Goal: Obtain resource: Obtain resource

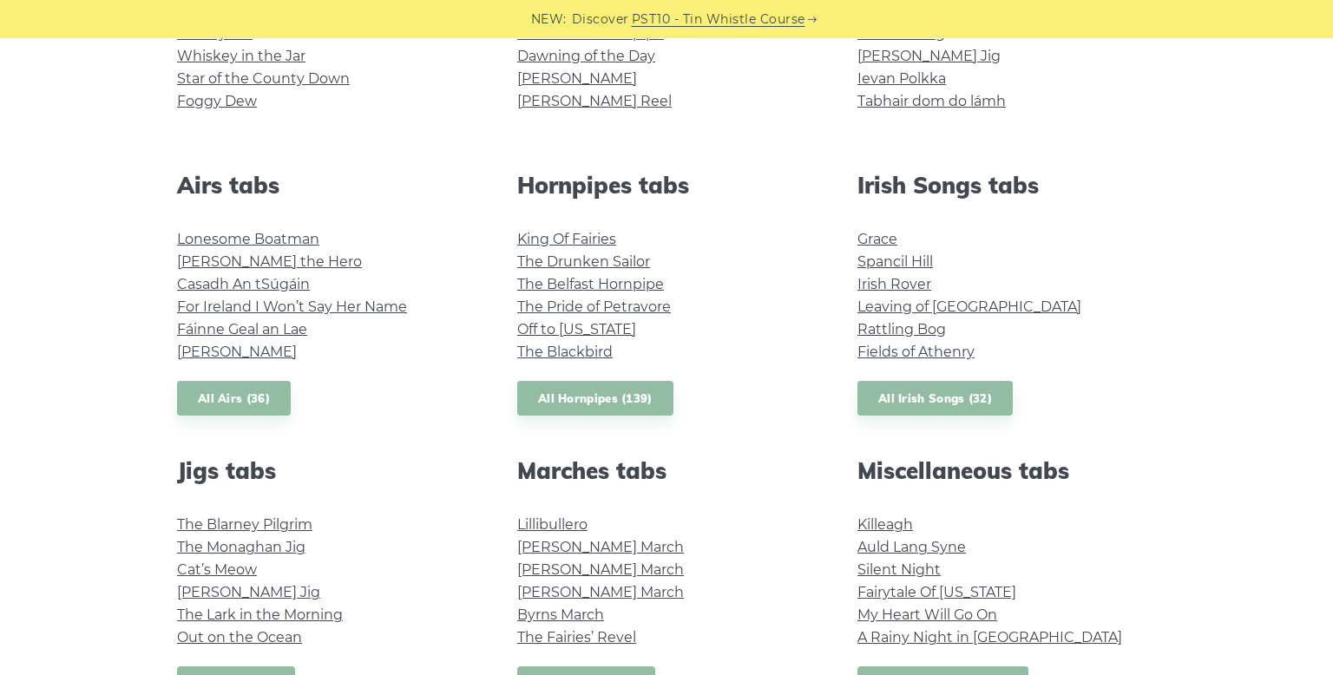
scroll to position [579, 0]
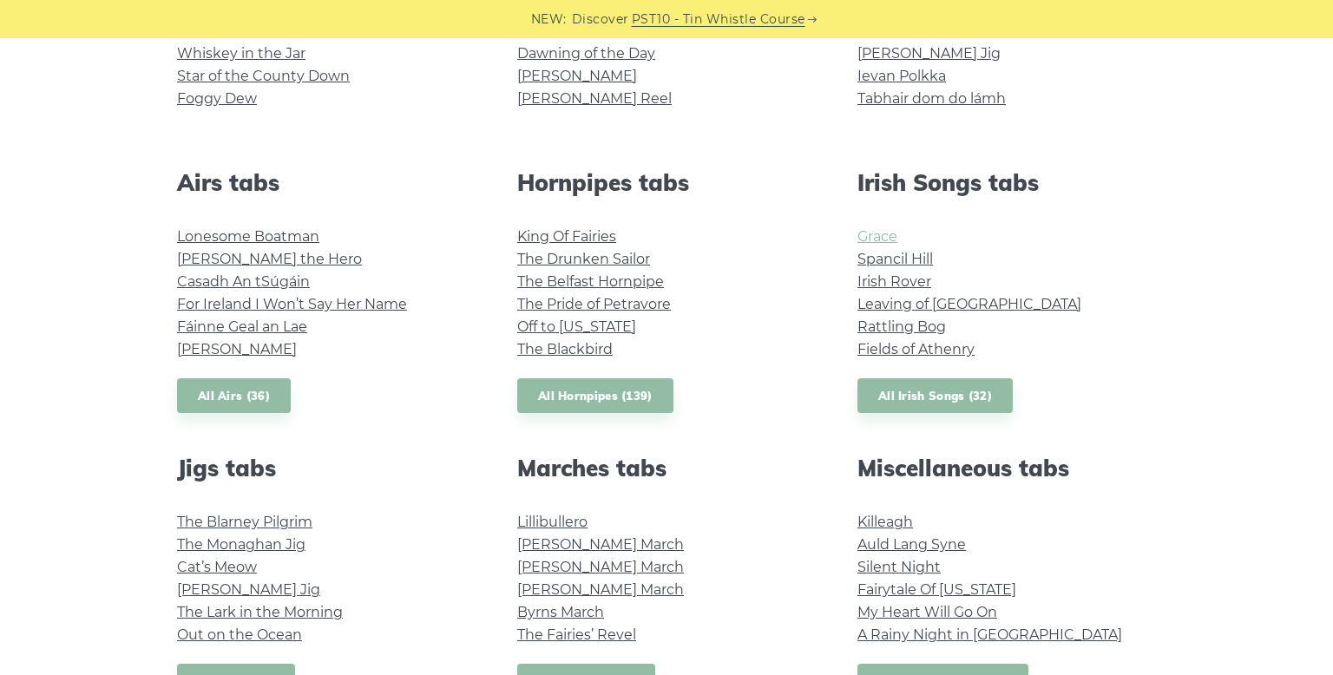
click at [878, 237] on link "Grace" at bounding box center [877, 236] width 40 height 16
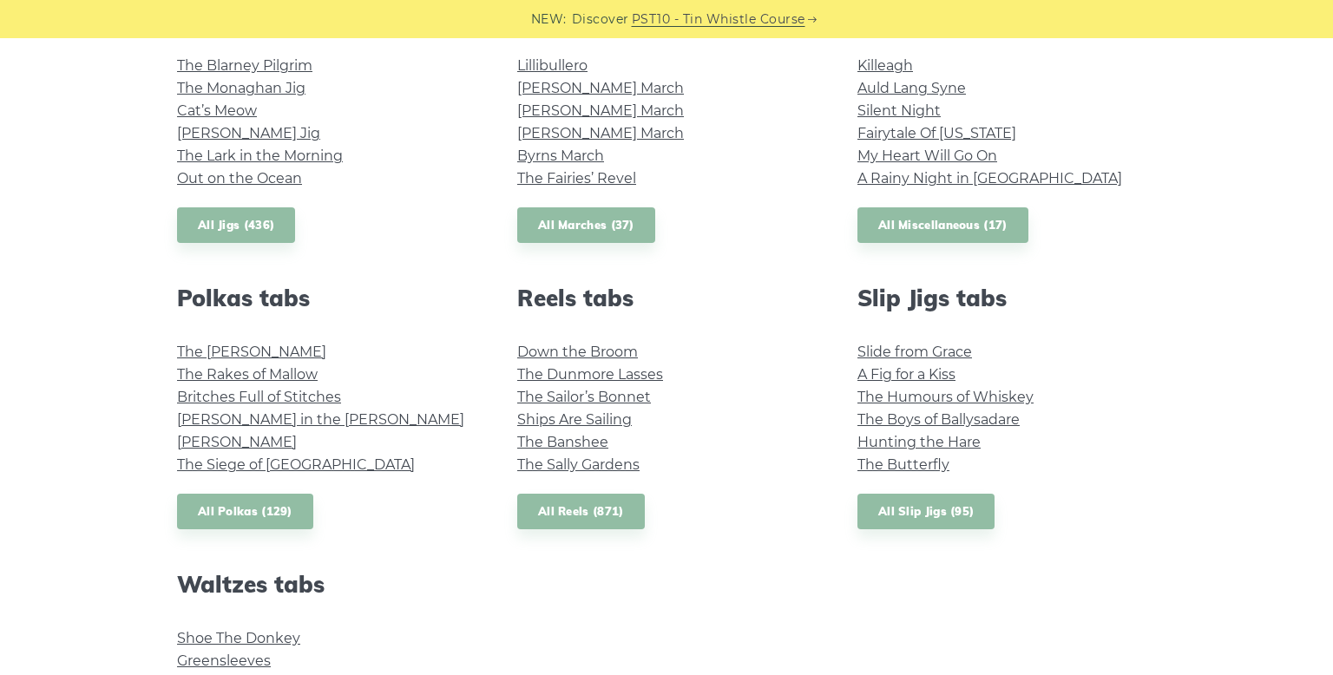
scroll to position [1557, 0]
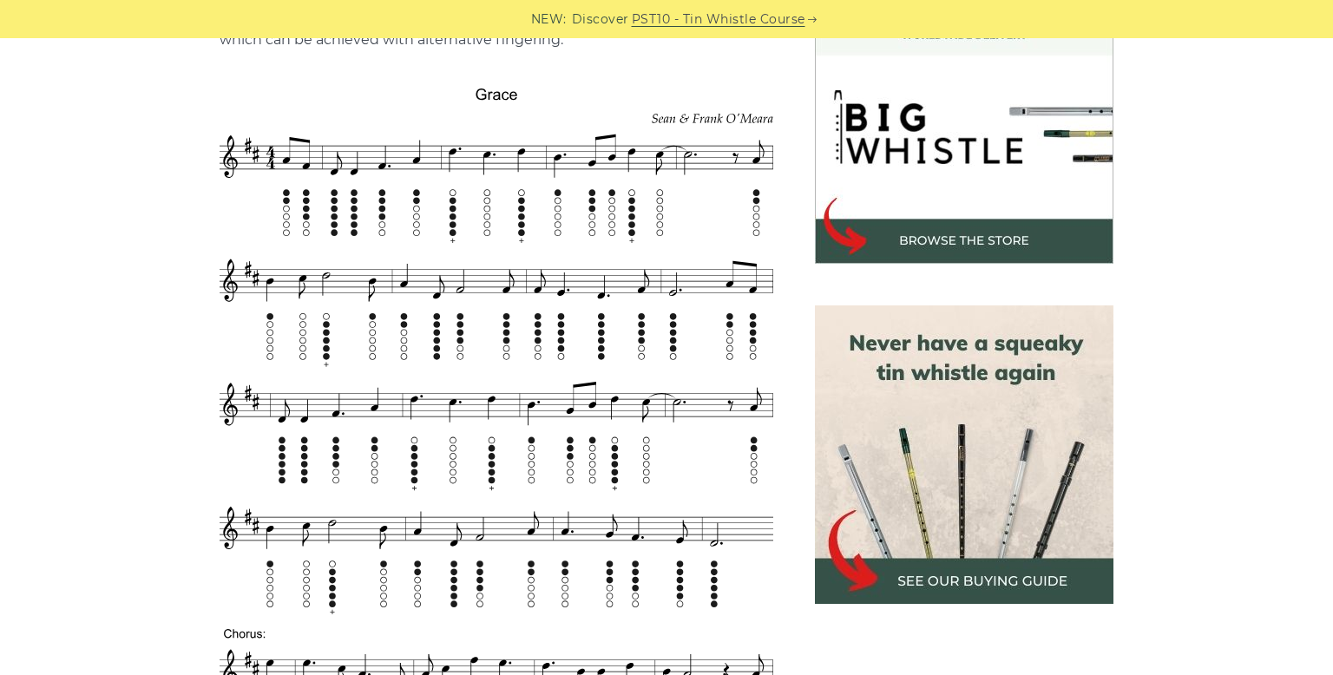
scroll to position [548, 0]
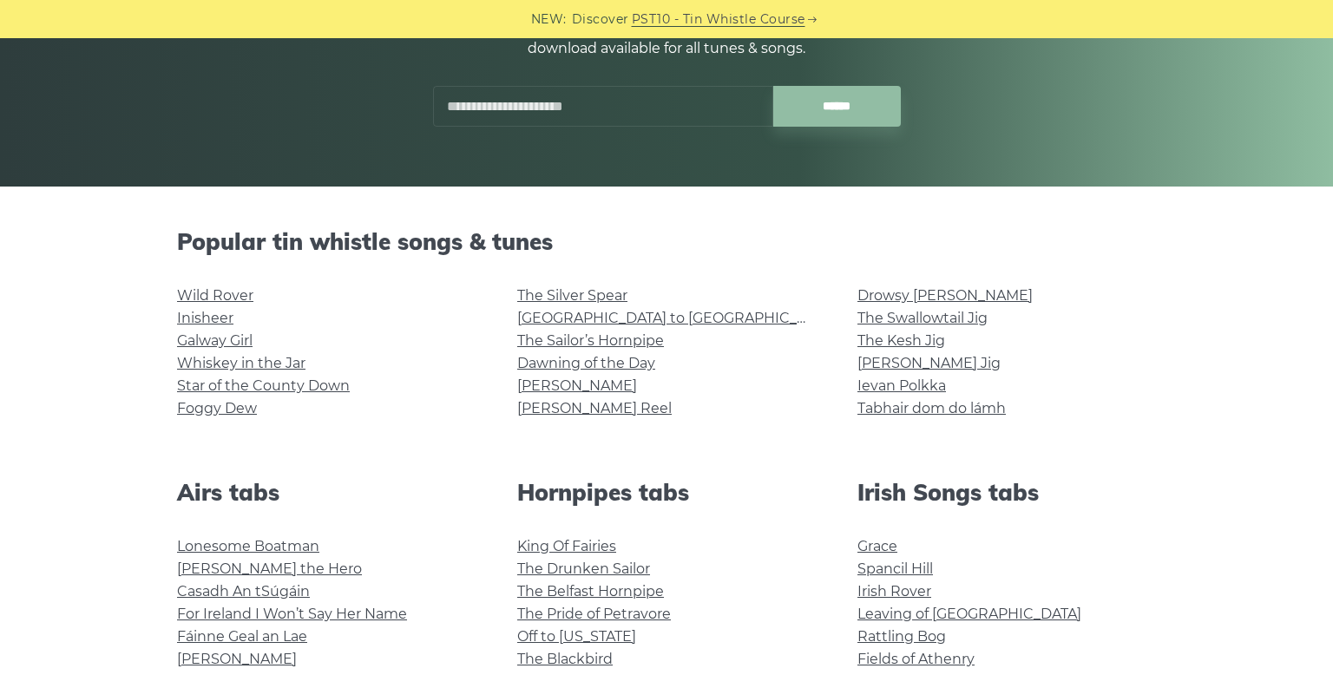
scroll to position [524, 0]
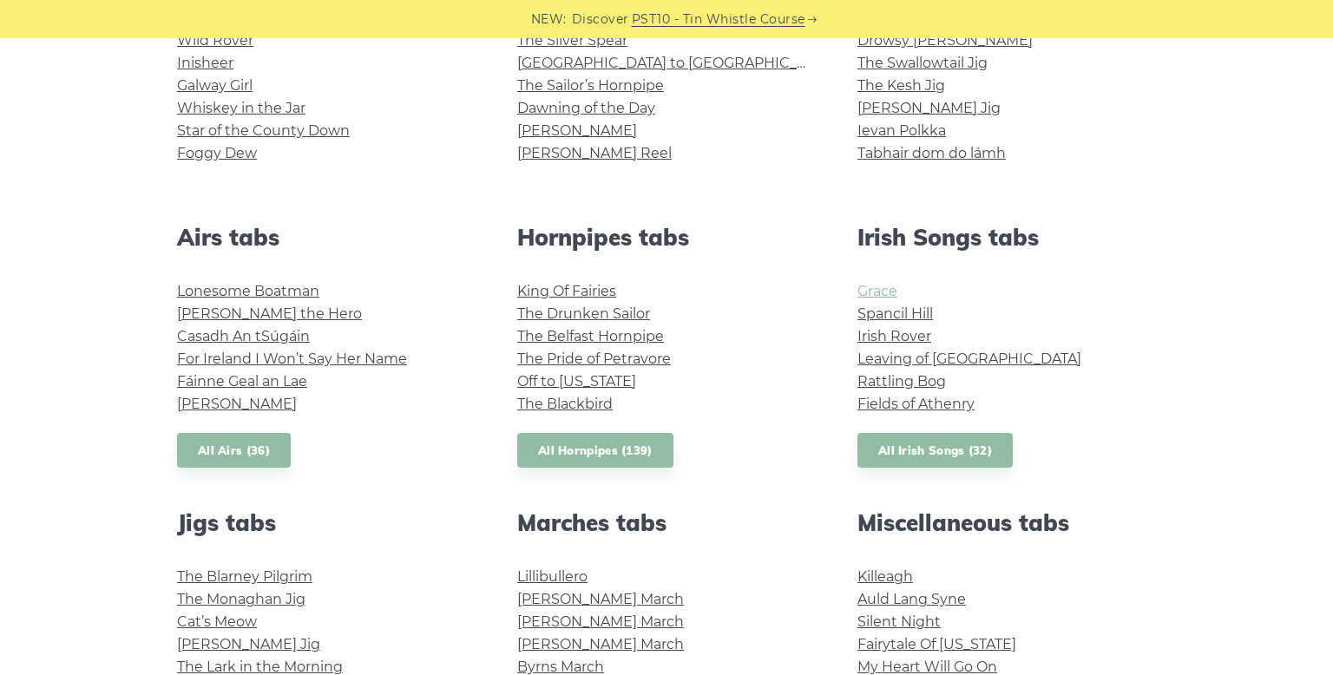
click at [867, 294] on link "Grace" at bounding box center [877, 291] width 40 height 16
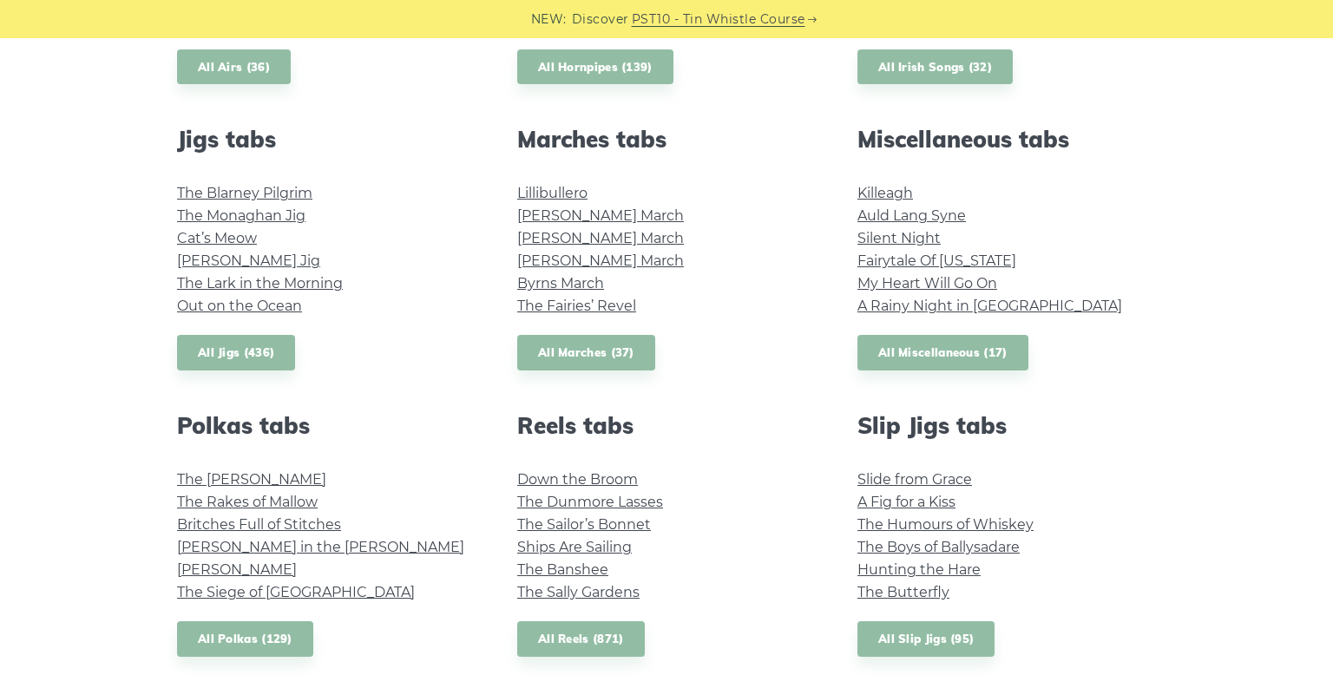
scroll to position [905, 0]
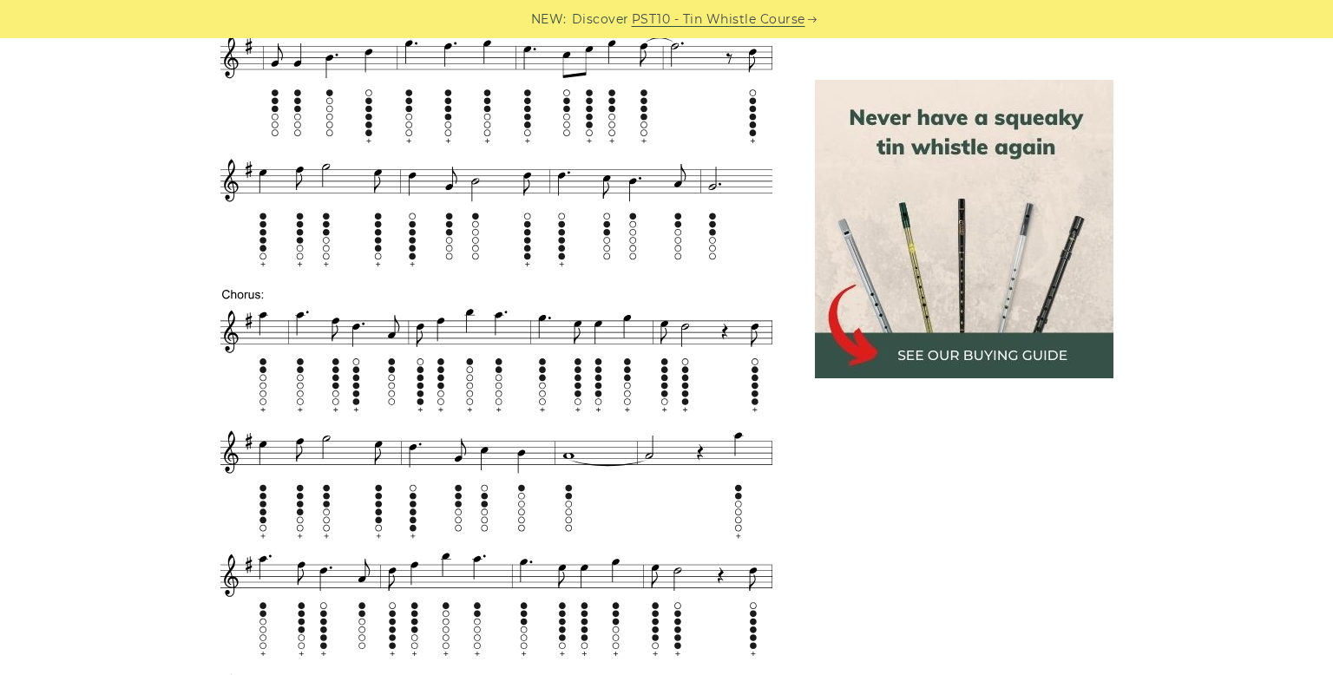
scroll to position [2259, 0]
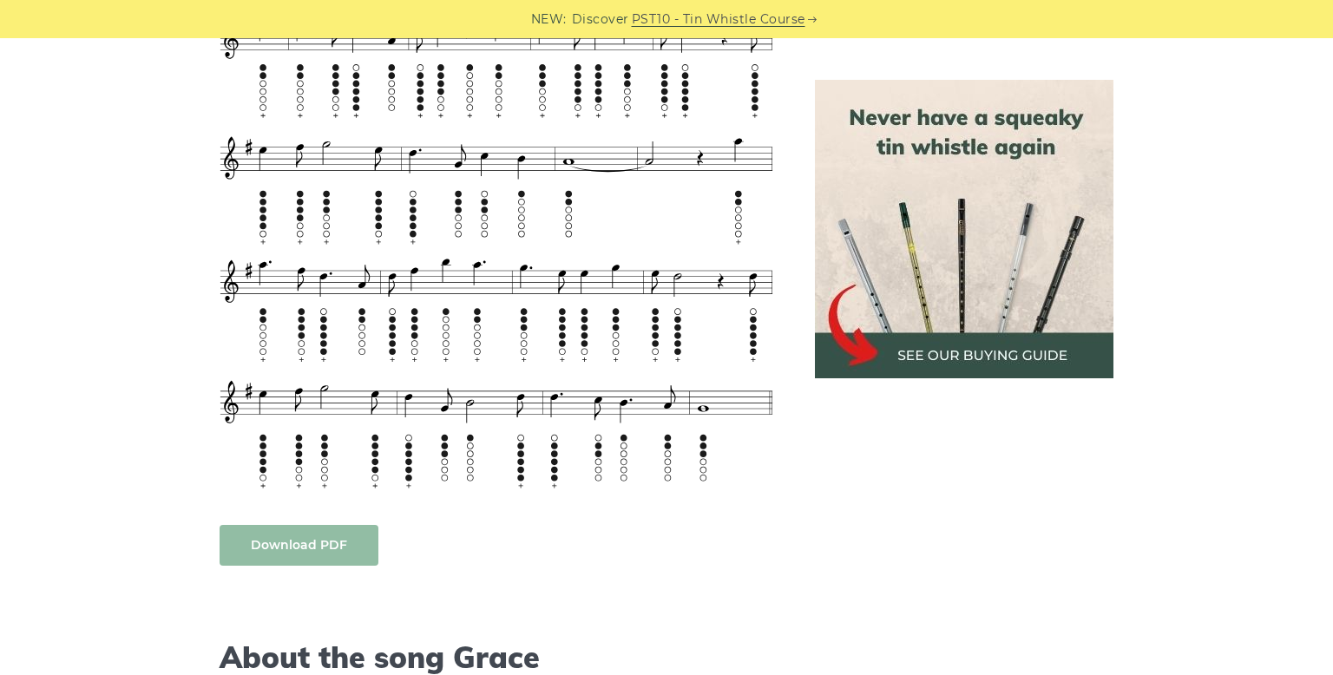
click at [291, 547] on body "NEW: Discover PST10 - Tin Whistle Course Lessons Fingering Charts Tabs & Notes …" at bounding box center [666, 678] width 1333 height 5874
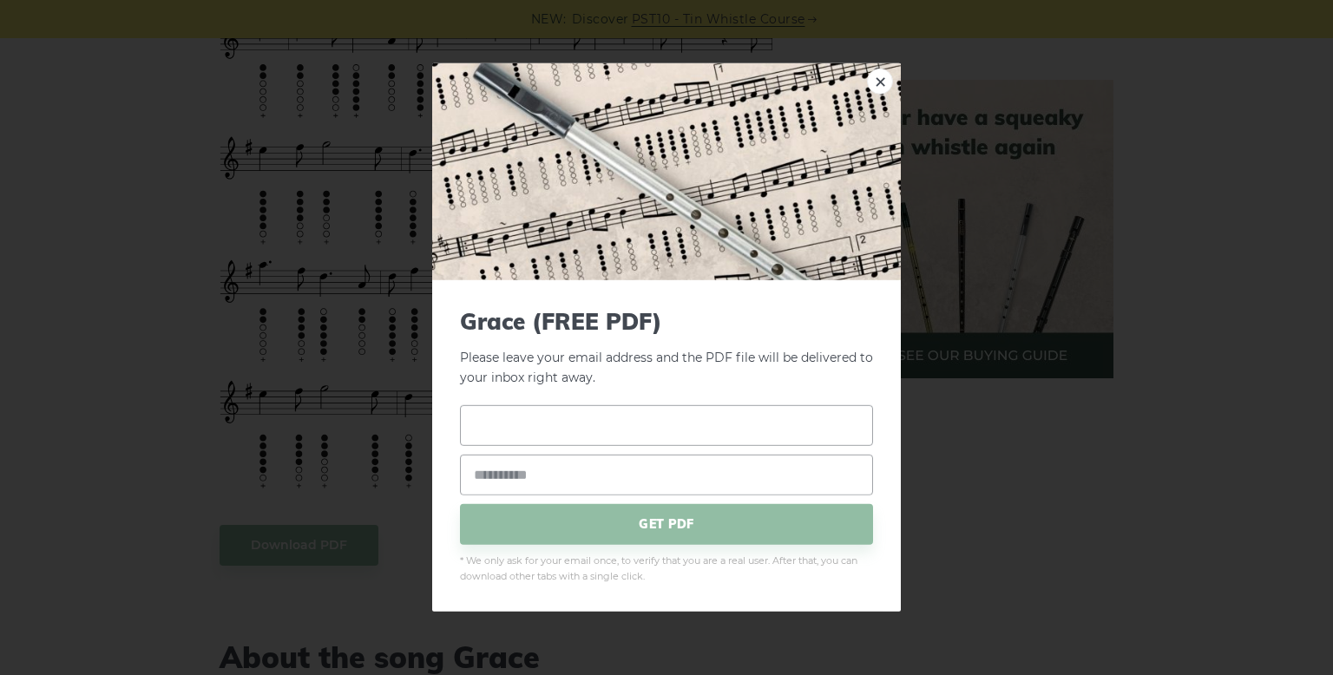
click at [611, 428] on input "text" at bounding box center [666, 424] width 413 height 41
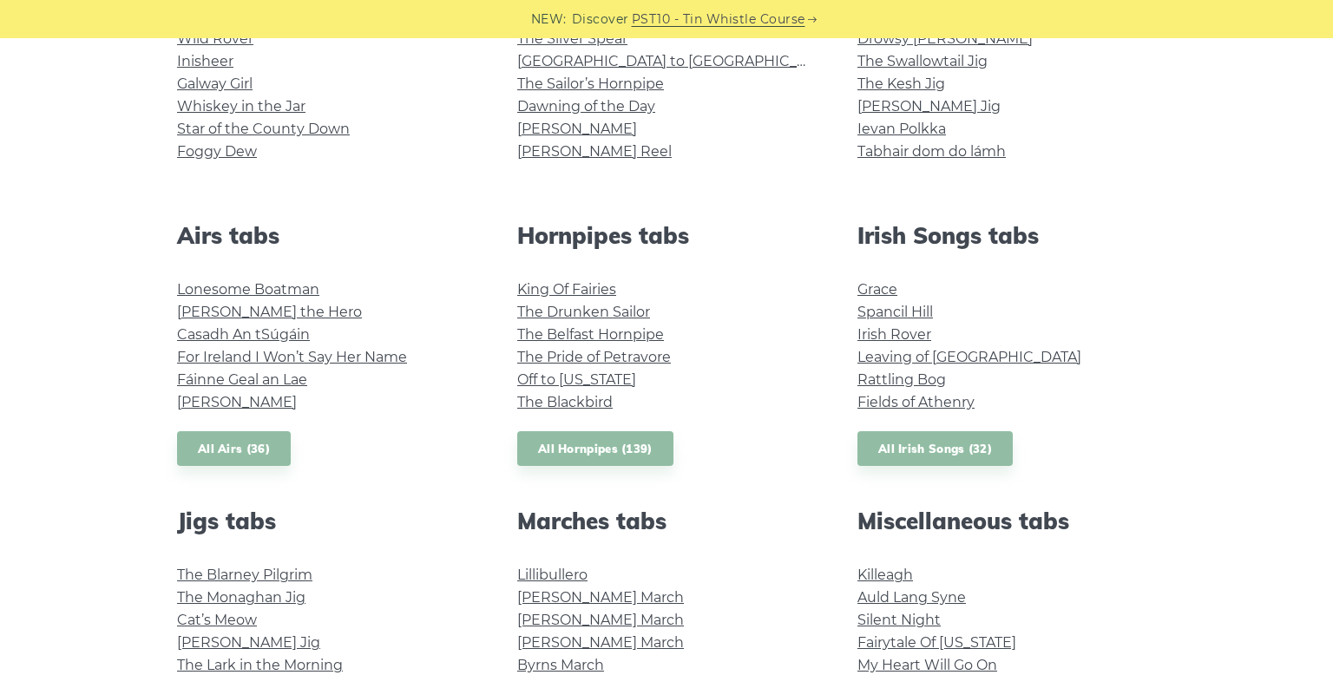
scroll to position [474, 0]
